Goal: Navigation & Orientation: Go to known website

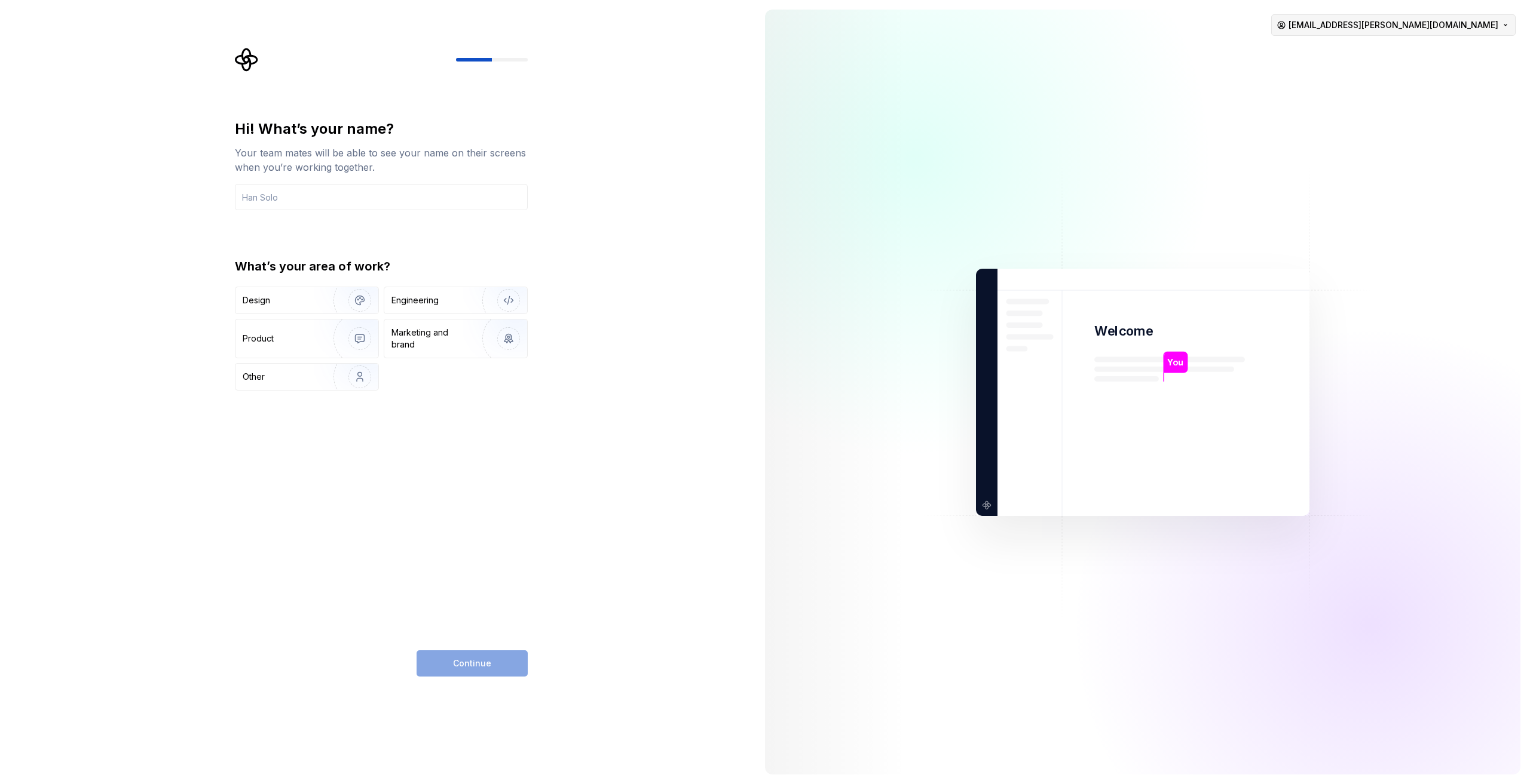
click at [1427, 28] on html "Hi! What’s your name? Your team mates will be able to see your name on their sc…" at bounding box center [765, 392] width 1530 height 784
click at [1412, 49] on div "Sign out" at bounding box center [1436, 51] width 114 height 12
click at [1471, 25] on html "Hi! What’s your name? Your team mates will be able to see your name on their sc…" at bounding box center [765, 392] width 1530 height 784
